Goal: Task Accomplishment & Management: Complete application form

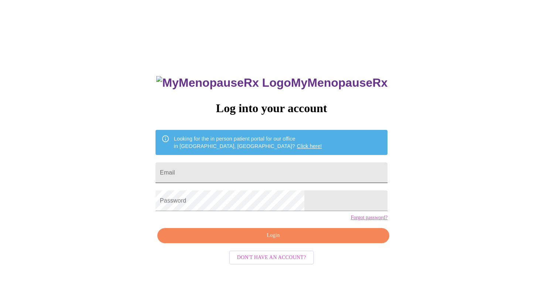
click at [268, 169] on input "Email" at bounding box center [271, 173] width 232 height 21
type input "[EMAIL_ADDRESS][DOMAIN_NAME]"
click at [266, 240] on span "Login" at bounding box center [273, 235] width 215 height 9
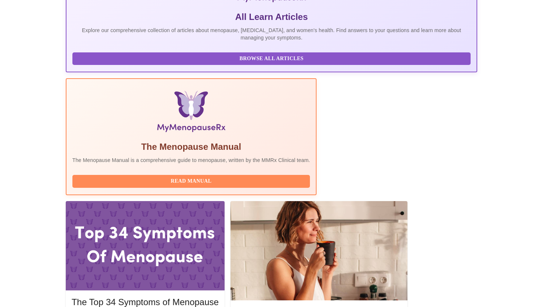
scroll to position [168, 0]
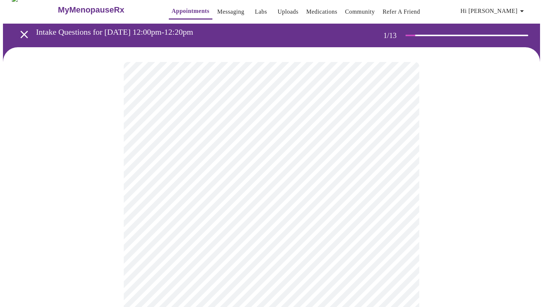
scroll to position [9, 0]
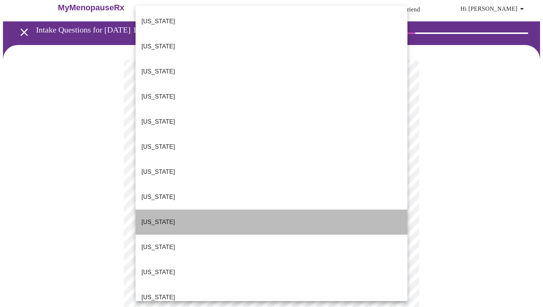
click at [298, 210] on li "[US_STATE]" at bounding box center [272, 222] width 272 height 25
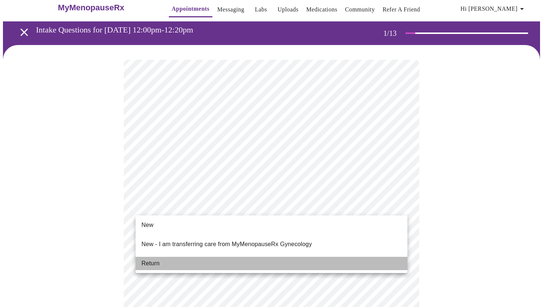
click at [233, 257] on li "Return" at bounding box center [272, 263] width 272 height 13
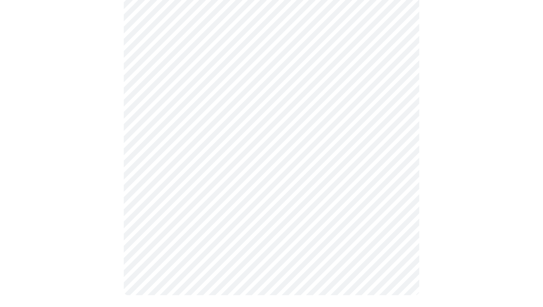
scroll to position [0, 0]
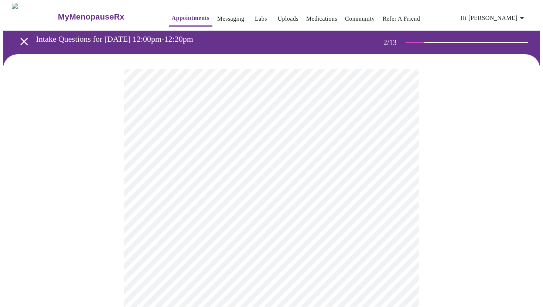
click at [371, 151] on body "MyMenopauseRx Appointments Messaging Labs Uploads Medications Community Refer a…" at bounding box center [271, 259] width 537 height 512
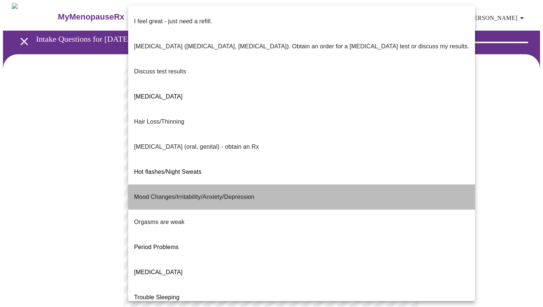
click at [371, 185] on li "Mood Changes/Irritability/Anxiety/Depression" at bounding box center [301, 197] width 347 height 25
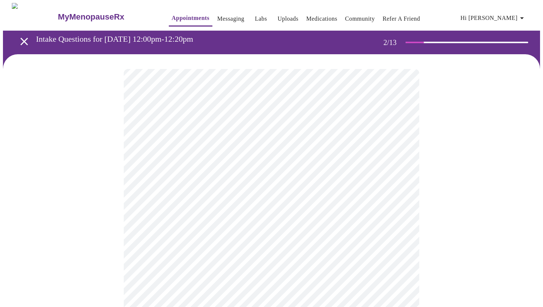
click at [336, 212] on body "MyMenopauseRx Appointments Messaging Labs Uploads Medications Community Refer a…" at bounding box center [271, 257] width 537 height 508
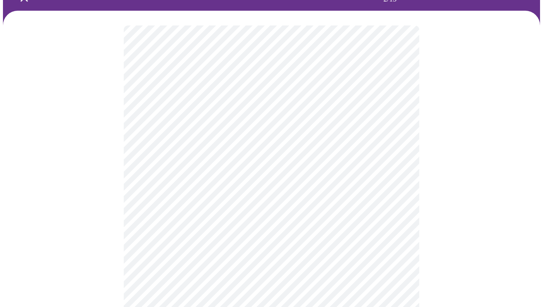
scroll to position [44, 0]
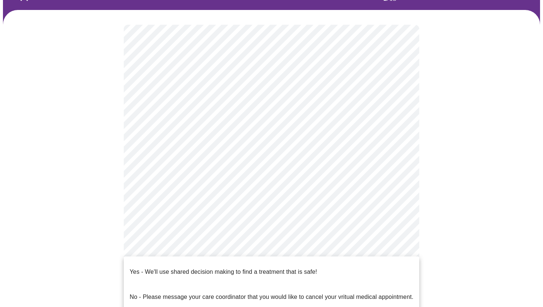
click at [312, 243] on body "MyMenopauseRx Appointments Messaging Labs Uploads Medications Community Refer a…" at bounding box center [271, 211] width 537 height 504
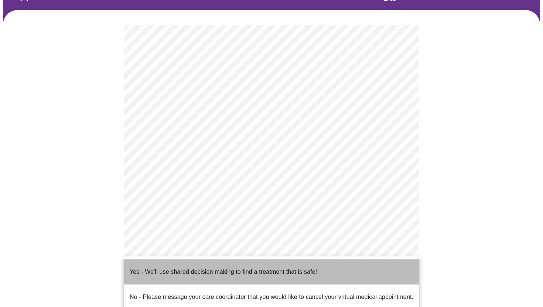
click at [295, 268] on p "Yes - We'll use shared decision making to find a treatment that is safe!" at bounding box center [223, 272] width 187 height 9
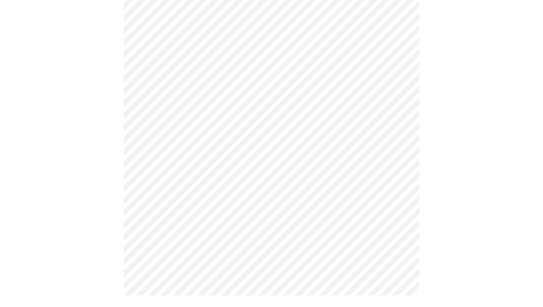
scroll to position [0, 0]
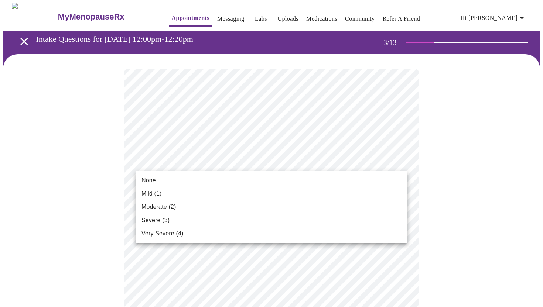
click at [291, 189] on li "Mild (1)" at bounding box center [272, 193] width 272 height 13
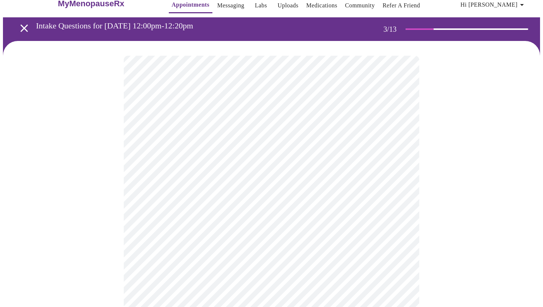
scroll to position [17, 0]
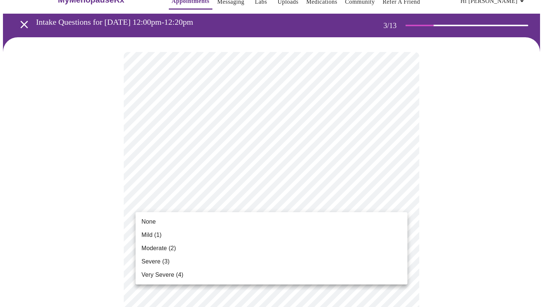
click at [270, 218] on li "None" at bounding box center [272, 221] width 272 height 13
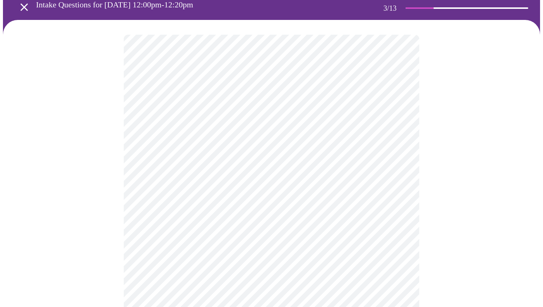
scroll to position [35, 0]
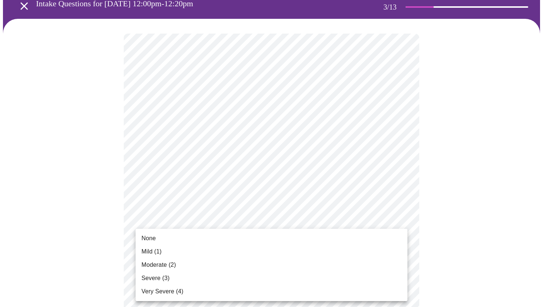
click at [246, 267] on li "Moderate (2)" at bounding box center [272, 265] width 272 height 13
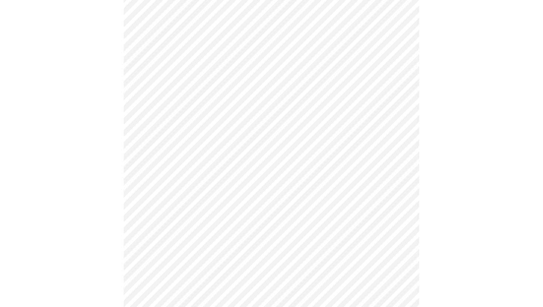
scroll to position [86, 0]
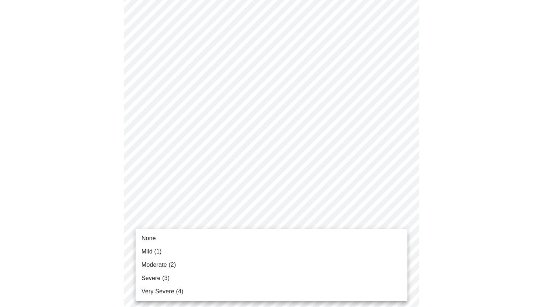
click at [249, 253] on li "Mild (1)" at bounding box center [272, 251] width 272 height 13
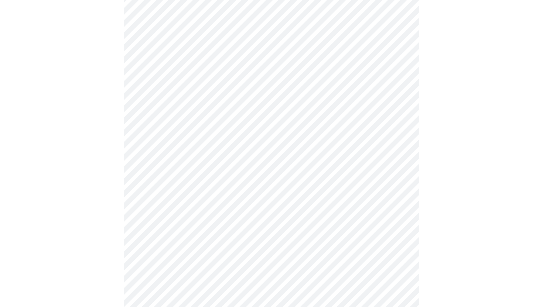
scroll to position [146, 0]
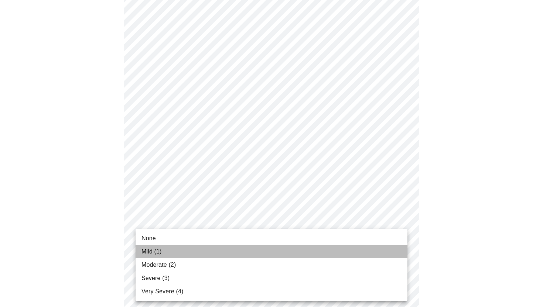
click at [246, 253] on li "Mild (1)" at bounding box center [272, 251] width 272 height 13
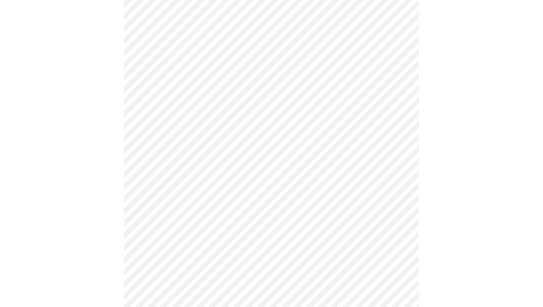
scroll to position [178, 0]
click at [246, 253] on body "MyMenopauseRx Appointments Messaging Labs Uploads Medications Community Refer a…" at bounding box center [271, 290] width 537 height 931
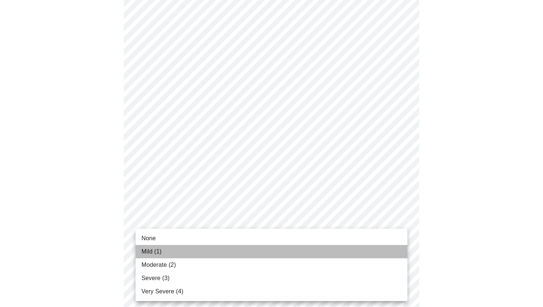
click at [246, 253] on li "Mild (1)" at bounding box center [272, 251] width 272 height 13
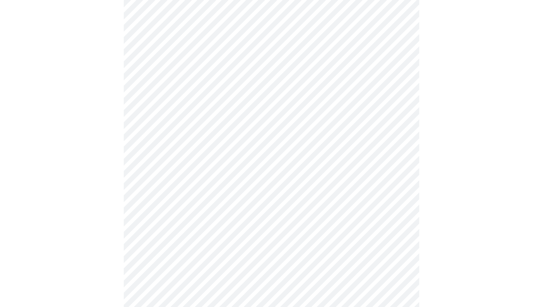
scroll to position [192, 0]
click at [257, 198] on body "MyMenopauseRx Appointments Messaging Labs Uploads Medications Community Refer a…" at bounding box center [271, 271] width 537 height 920
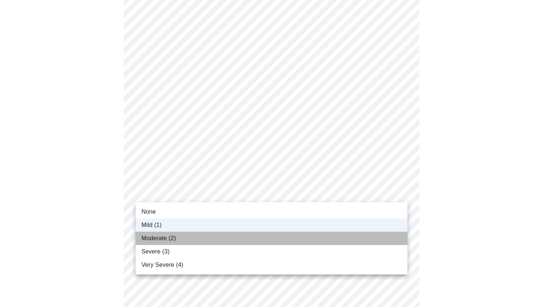
click at [244, 232] on li "Moderate (2)" at bounding box center [272, 238] width 272 height 13
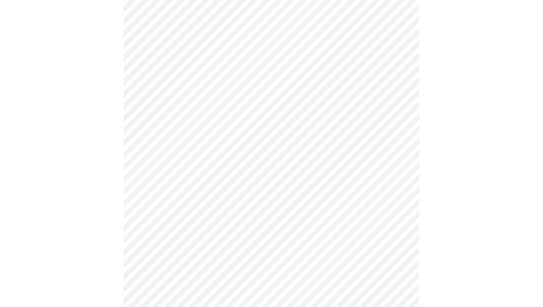
scroll to position [260, 0]
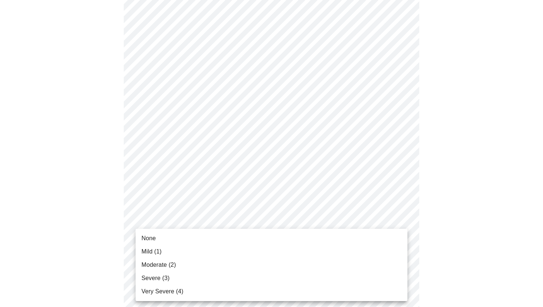
click at [244, 232] on body "MyMenopauseRx Appointments Messaging Labs Uploads Medications Community Refer a…" at bounding box center [271, 203] width 537 height 920
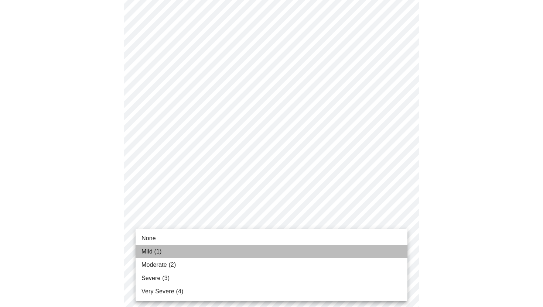
click at [237, 247] on li "Mild (1)" at bounding box center [272, 251] width 272 height 13
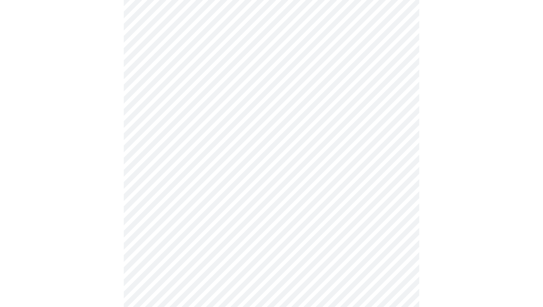
scroll to position [315, 0]
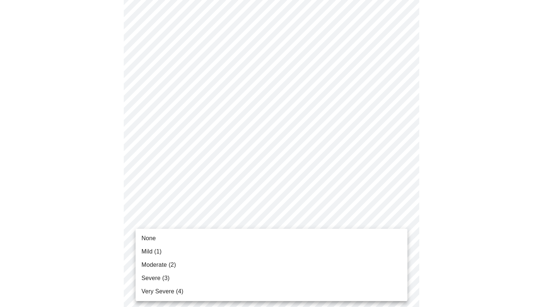
click at [241, 236] on body "MyMenopauseRx Appointments Messaging Labs Uploads Medications Community Refer a…" at bounding box center [271, 143] width 537 height 910
click at [230, 261] on li "Moderate (2)" at bounding box center [272, 265] width 272 height 13
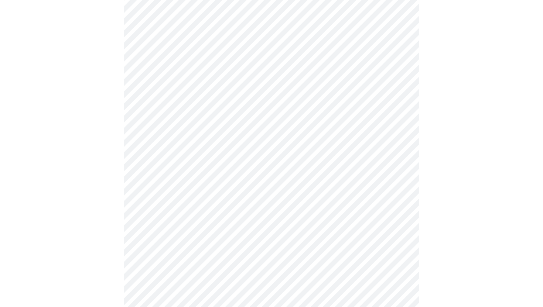
scroll to position [380, 0]
click at [241, 225] on body "MyMenopauseRx Appointments Messaging Labs Uploads Medications Community Refer a…" at bounding box center [271, 73] width 537 height 900
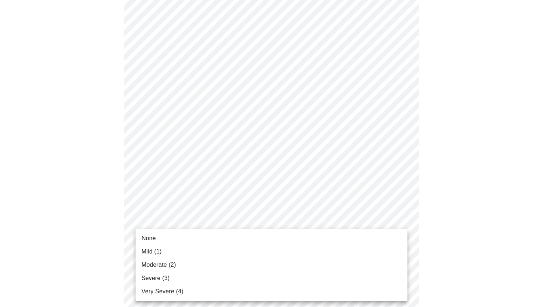
click at [230, 249] on li "Mild (1)" at bounding box center [272, 251] width 272 height 13
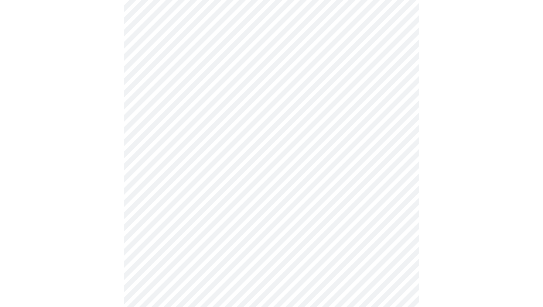
scroll to position [419, 0]
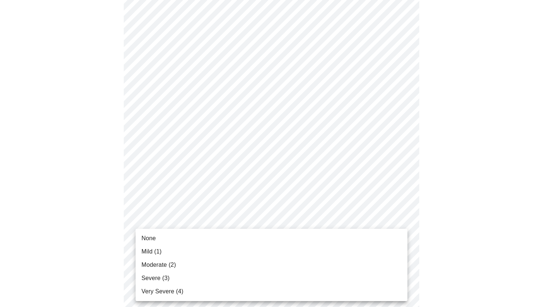
click at [230, 249] on body "MyMenopauseRx Appointments Messaging Labs Uploads Medications Community Refer a…" at bounding box center [271, 28] width 537 height 889
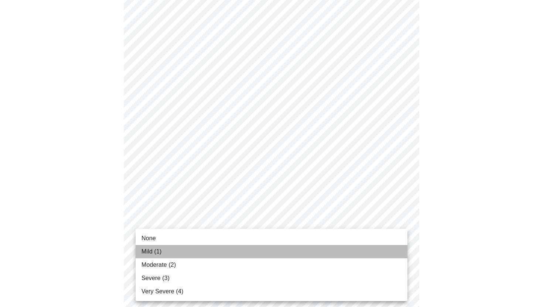
click at [228, 257] on li "Mild (1)" at bounding box center [272, 251] width 272 height 13
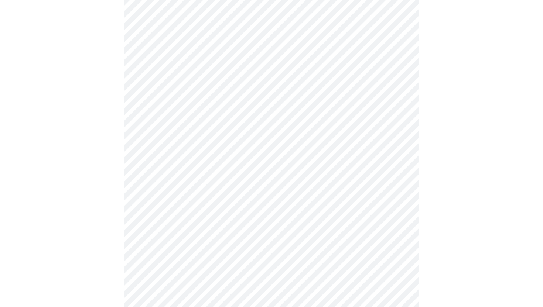
scroll to position [453, 0]
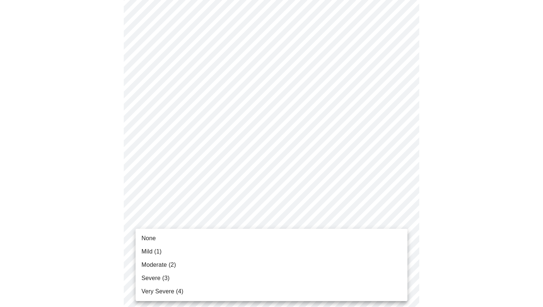
click at [227, 240] on li "None" at bounding box center [272, 238] width 272 height 13
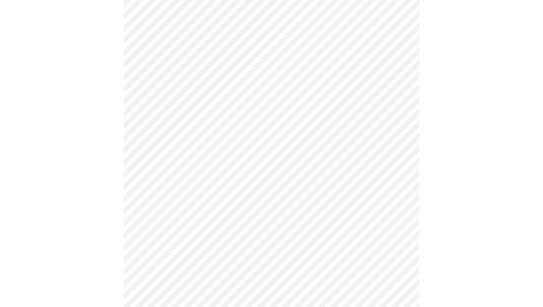
scroll to position [81, 0]
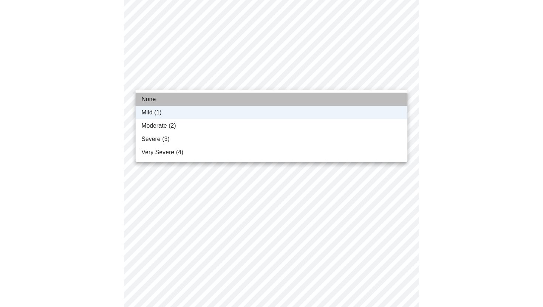
click at [219, 98] on li "None" at bounding box center [272, 99] width 272 height 13
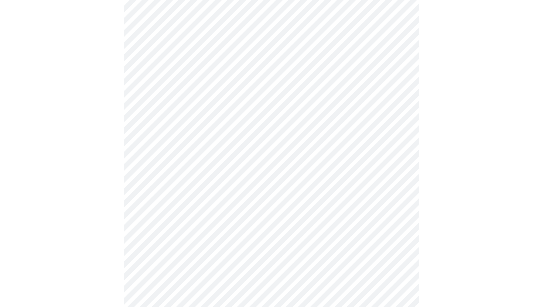
scroll to position [211, 0]
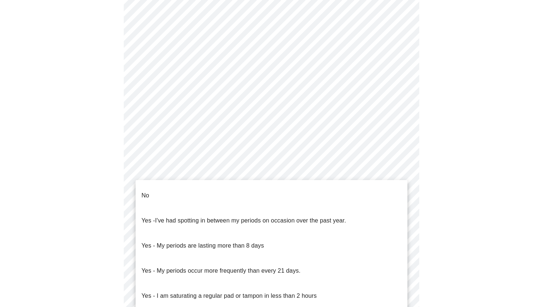
click at [148, 238] on body "MyMenopauseRx Appointments Messaging Labs Uploads Medications Community Refer a…" at bounding box center [271, 156] width 537 height 729
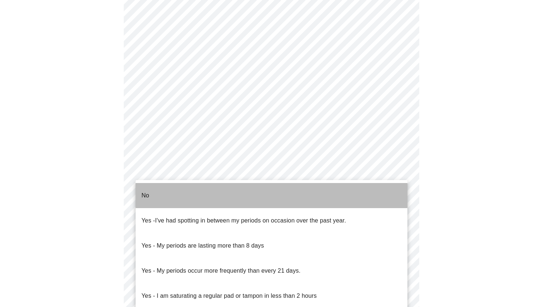
click at [155, 188] on li "No" at bounding box center [272, 195] width 272 height 25
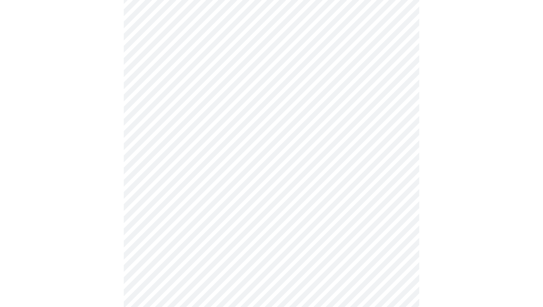
scroll to position [268, 0]
click at [147, 243] on body "MyMenopauseRx Appointments Messaging Labs Uploads Medications Community Refer a…" at bounding box center [271, 97] width 537 height 725
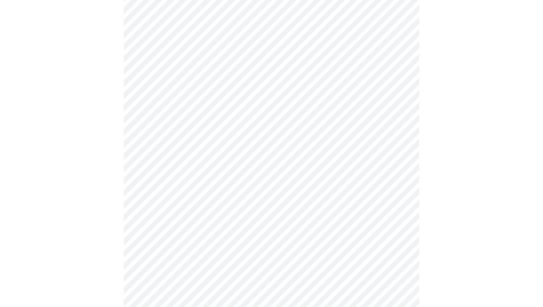
scroll to position [297, 0]
click at [162, 264] on body "MyMenopauseRx Appointments Messaging Labs Uploads Medications Community Refer a…" at bounding box center [271, 66] width 537 height 720
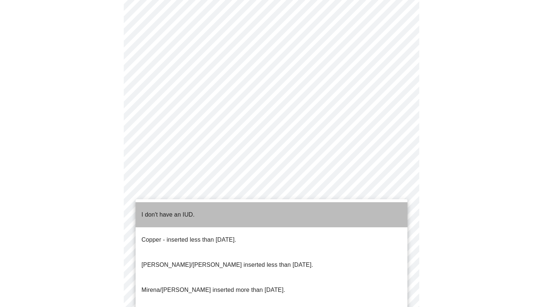
click at [168, 215] on span "I don't have an IUD." at bounding box center [167, 215] width 53 height 21
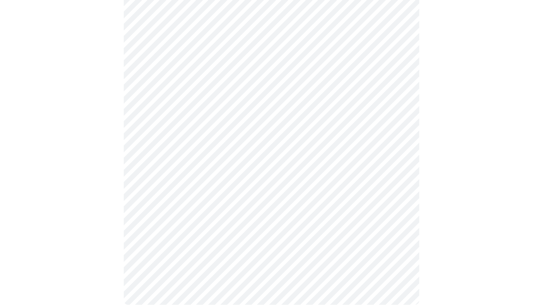
scroll to position [408, 0]
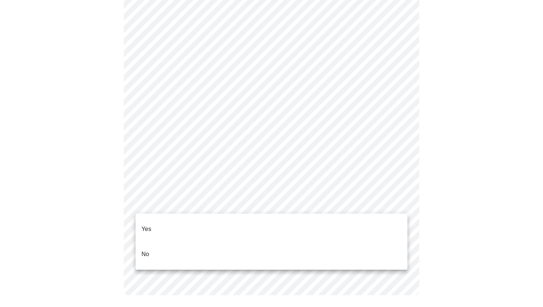
click at [202, 226] on li "Yes" at bounding box center [272, 229] width 272 height 25
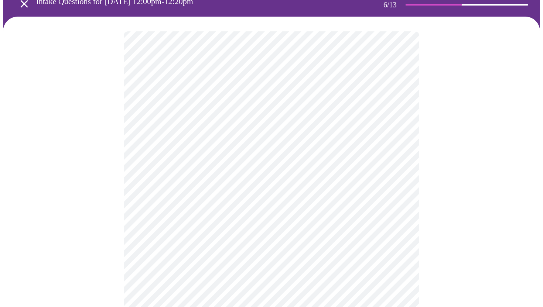
scroll to position [48, 0]
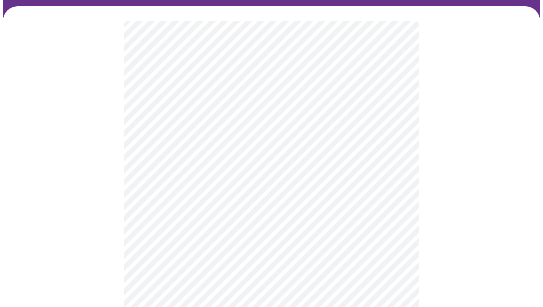
click at [116, 209] on div at bounding box center [271, 175] width 537 height 339
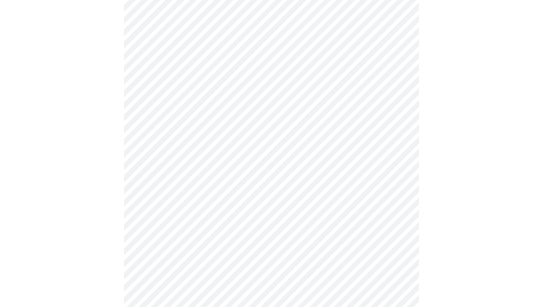
scroll to position [1808, 0]
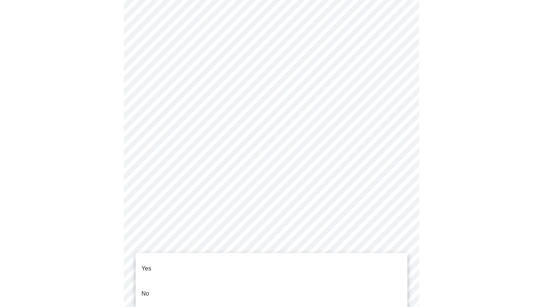
click at [351, 286] on li "No" at bounding box center [272, 293] width 272 height 25
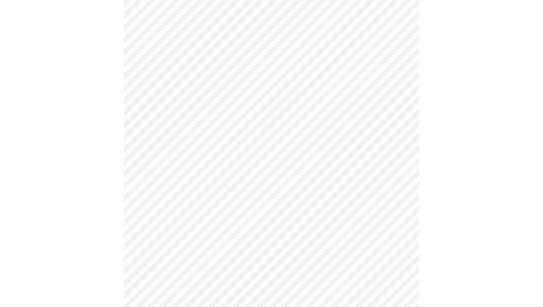
scroll to position [170, 0]
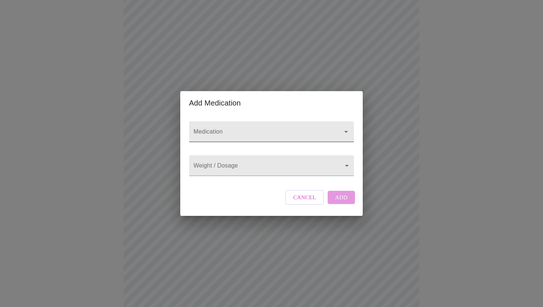
click at [254, 131] on input "Medication" at bounding box center [261, 136] width 138 height 14
type input "Dha"
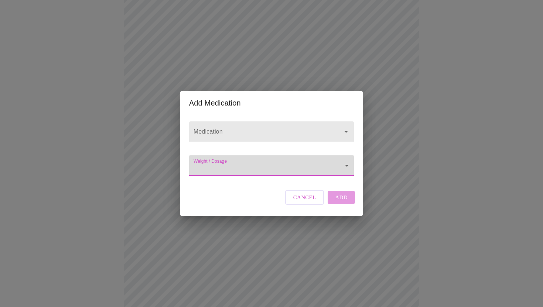
click at [259, 122] on div at bounding box center [271, 132] width 165 height 21
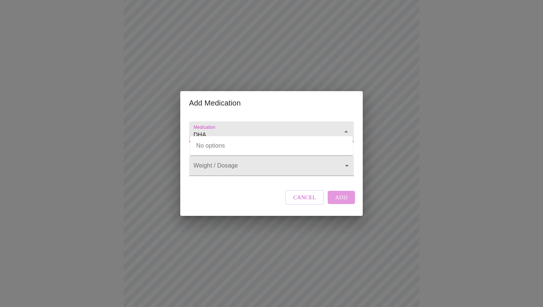
type input "DHA"
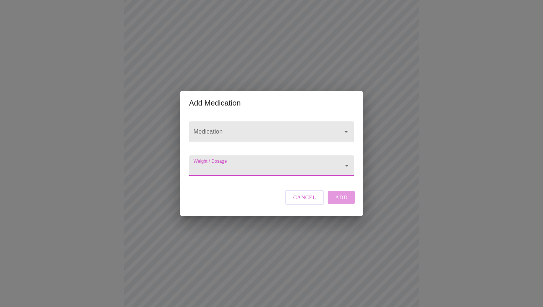
click at [236, 129] on input "Medication" at bounding box center [261, 136] width 138 height 14
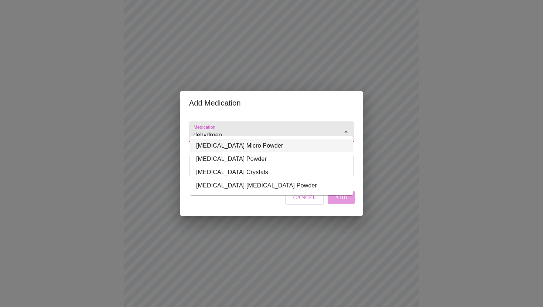
click at [263, 149] on li "[MEDICAL_DATA] Micro Powder" at bounding box center [271, 145] width 163 height 13
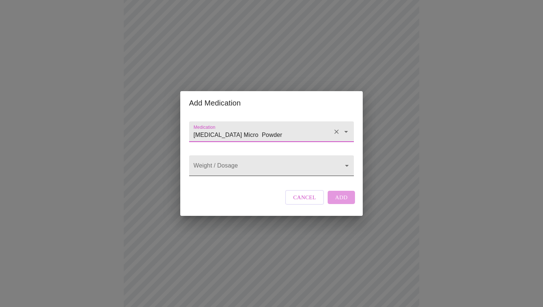
type input "[MEDICAL_DATA] Micro Powder"
click at [271, 172] on body "MyMenopauseRx Appointments Messaging Labs Uploads Medications Community Refer a…" at bounding box center [271, 227] width 537 height 788
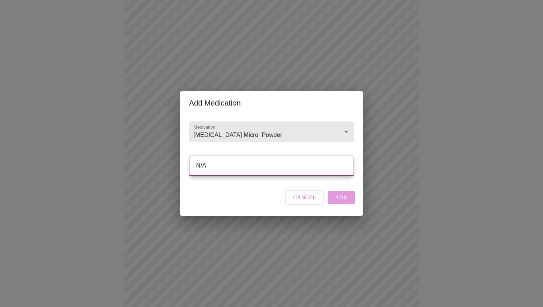
click at [271, 172] on ul "N/A" at bounding box center [271, 165] width 163 height 19
click at [294, 156] on ul "N/A" at bounding box center [271, 165] width 163 height 19
click at [293, 148] on div at bounding box center [271, 153] width 543 height 307
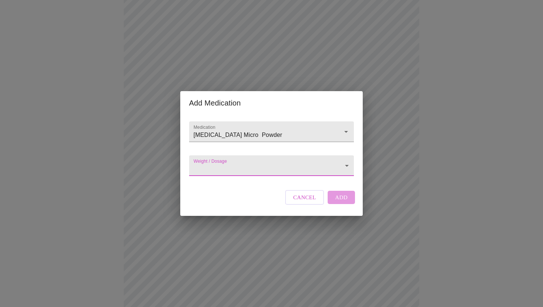
click at [288, 171] on body "MyMenopauseRx Appointments Messaging Labs Uploads Medications Community Refer a…" at bounding box center [271, 227] width 537 height 788
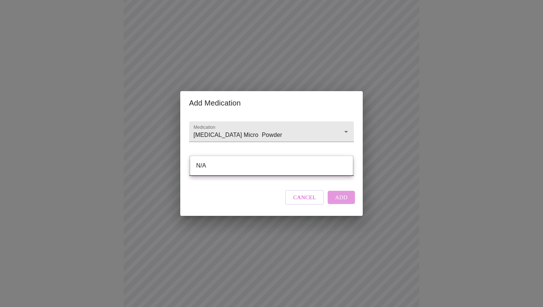
click at [263, 172] on ul "N/A" at bounding box center [271, 165] width 163 height 19
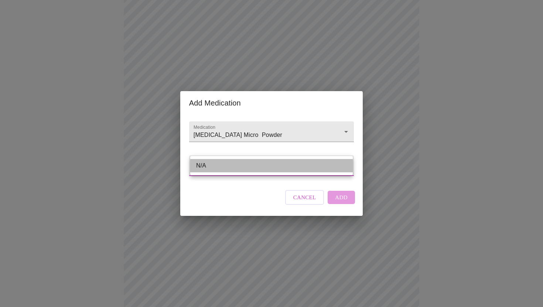
click at [263, 172] on li "N/A" at bounding box center [271, 165] width 163 height 13
type input "N/A"
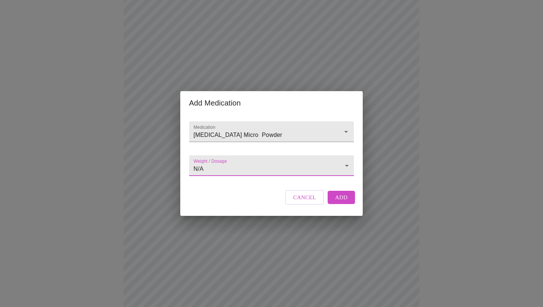
click at [337, 202] on span "Add" at bounding box center [341, 198] width 13 height 10
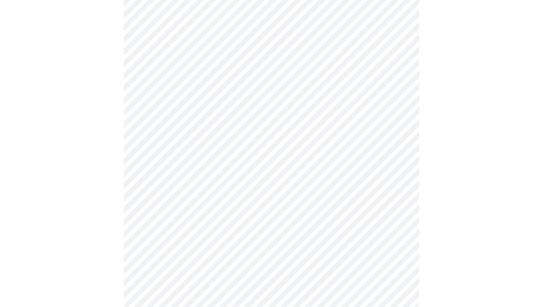
scroll to position [493, 0]
